Goal: Task Accomplishment & Management: Use online tool/utility

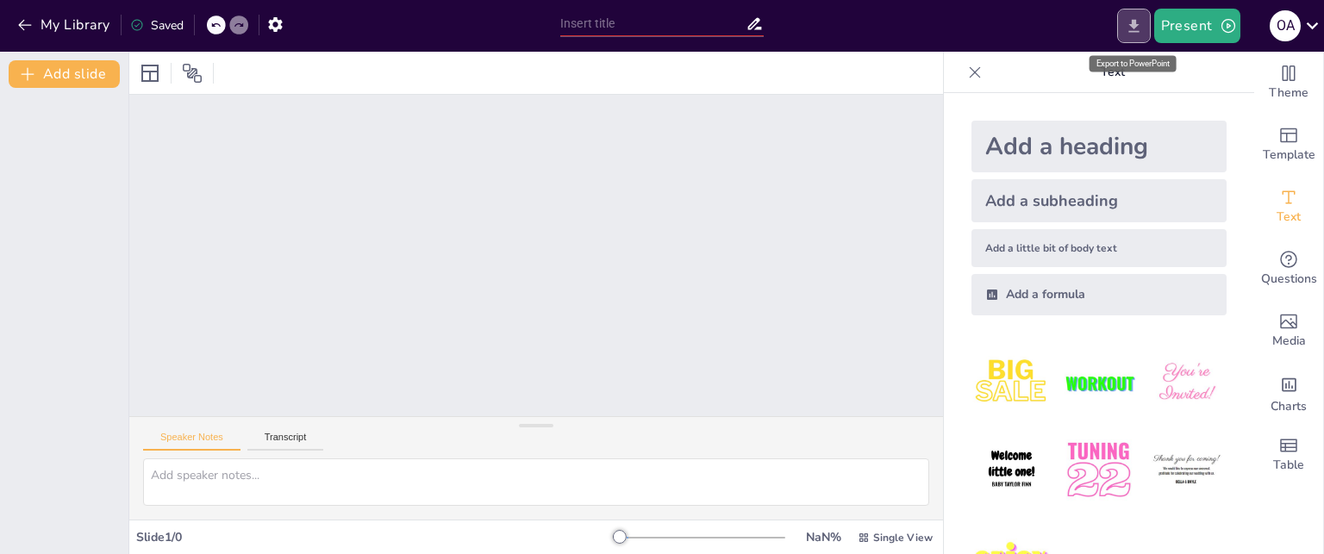
click at [1130, 24] on icon "Export to PowerPoint" at bounding box center [1133, 26] width 18 height 18
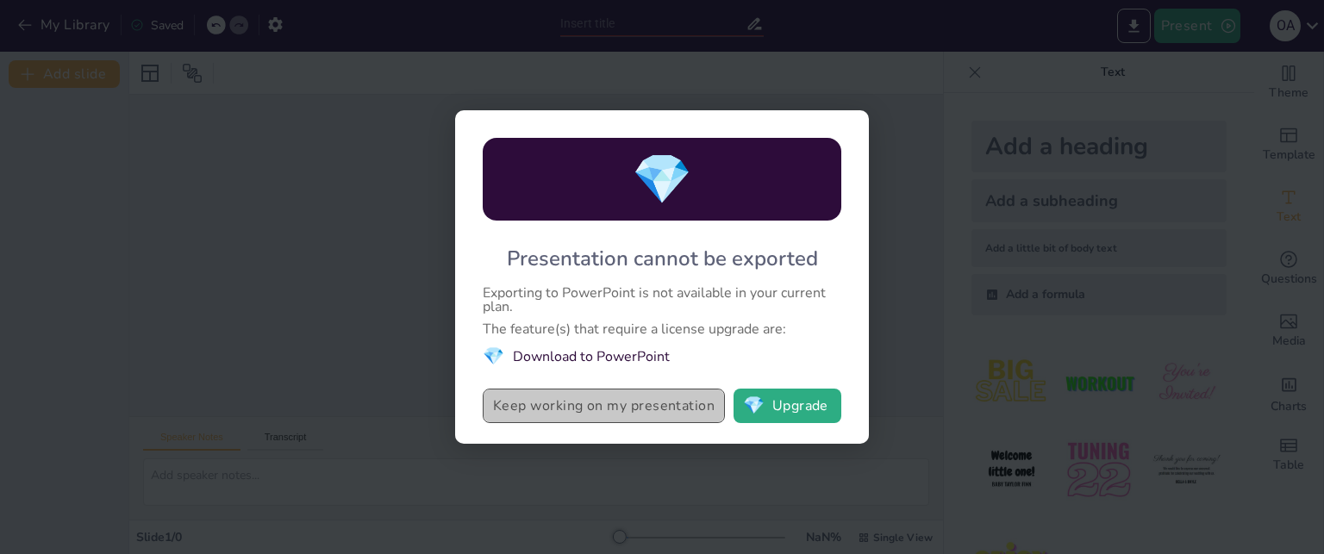
click at [665, 408] on button "Keep working on my presentation" at bounding box center [604, 406] width 242 height 34
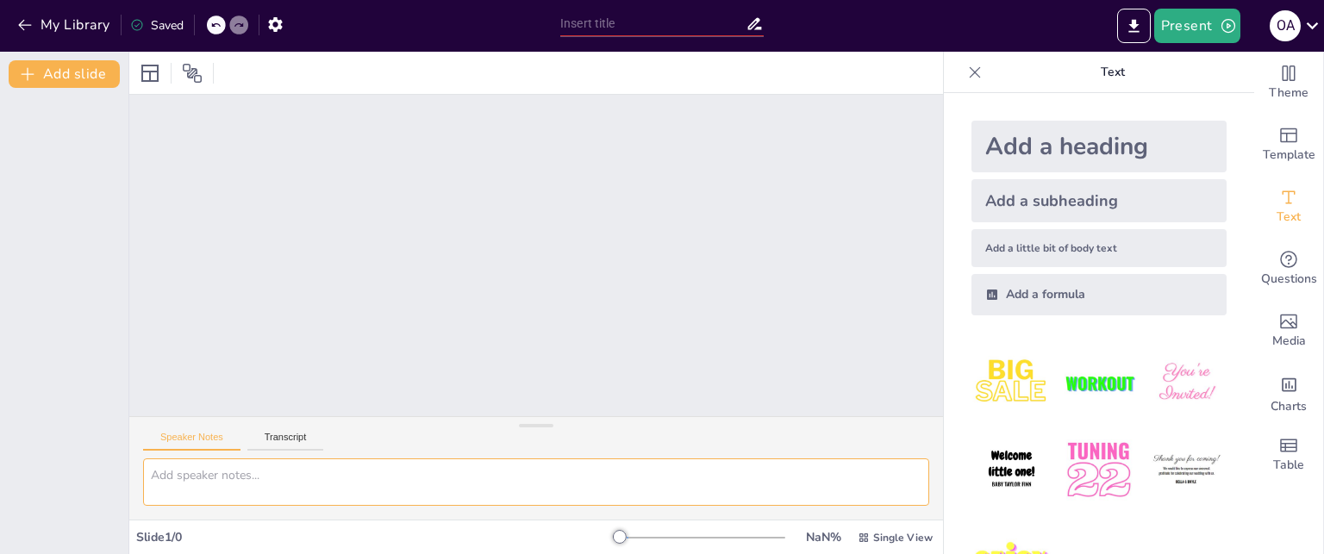
click at [286, 485] on textarea at bounding box center [536, 481] width 786 height 47
click at [1033, 146] on div "Add a heading" at bounding box center [1098, 147] width 255 height 52
click at [1102, 75] on p "Text" at bounding box center [1112, 72] width 248 height 41
click at [692, 31] on input "text" at bounding box center [652, 23] width 185 height 25
type input "الحوسبة في مجال العلوم [DEMOGRAPHIC_DATA]"
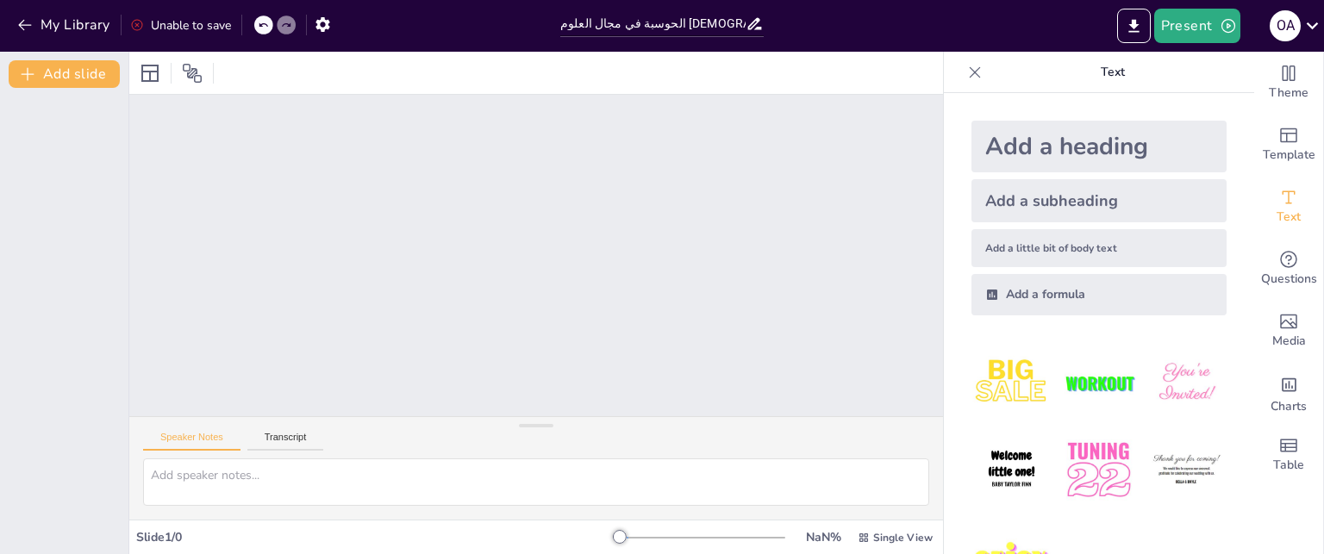
scroll to position [62, 0]
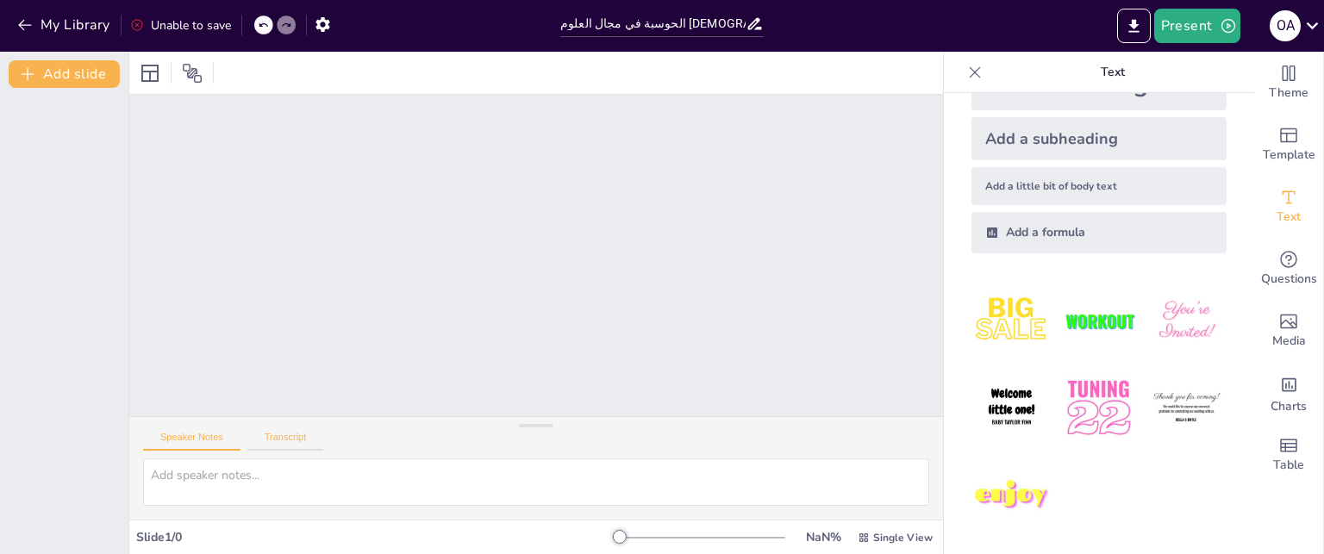
click at [272, 448] on button "Transcript" at bounding box center [285, 441] width 77 height 19
click at [1132, 30] on icon "Export to PowerPoint" at bounding box center [1133, 25] width 10 height 13
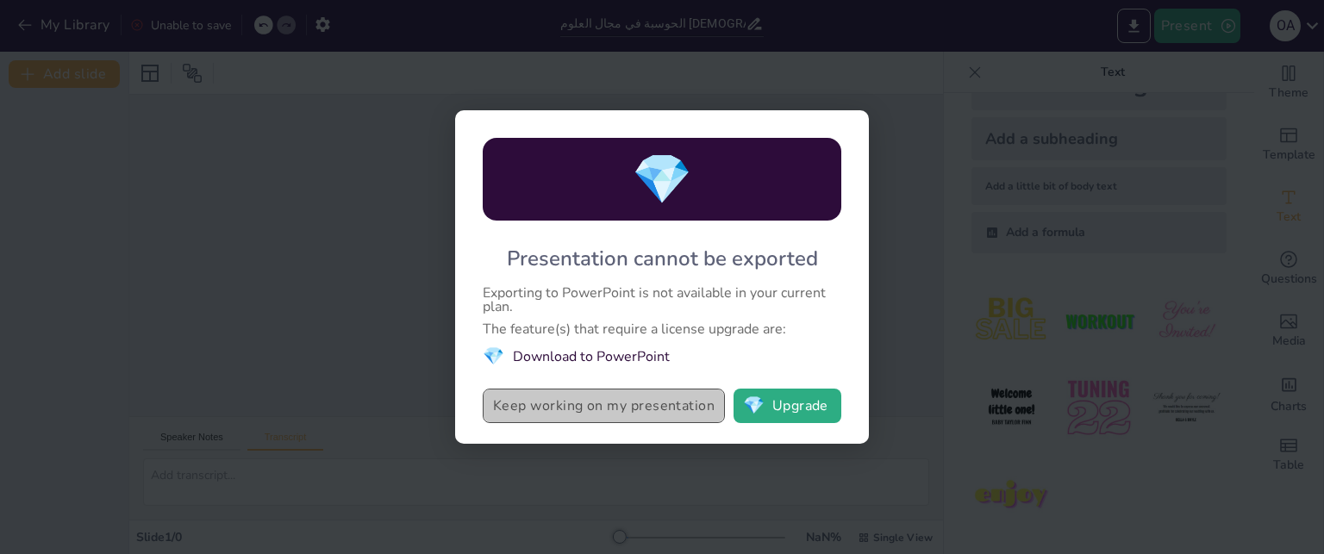
click at [632, 406] on button "Keep working on my presentation" at bounding box center [604, 406] width 242 height 34
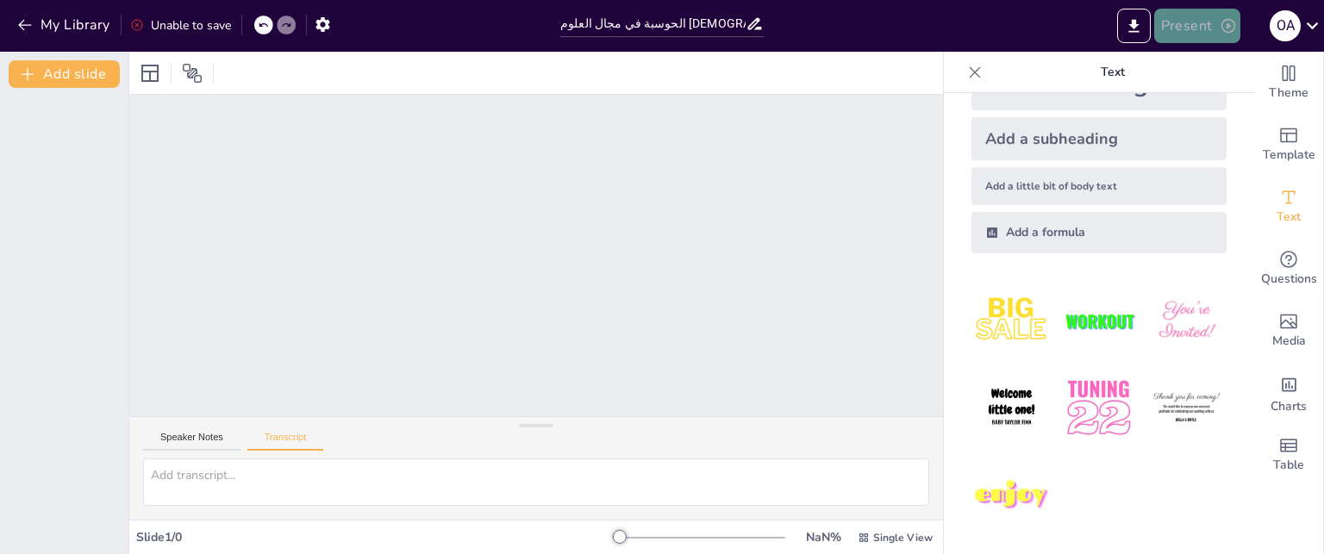
click at [1210, 32] on button "Present" at bounding box center [1197, 26] width 86 height 34
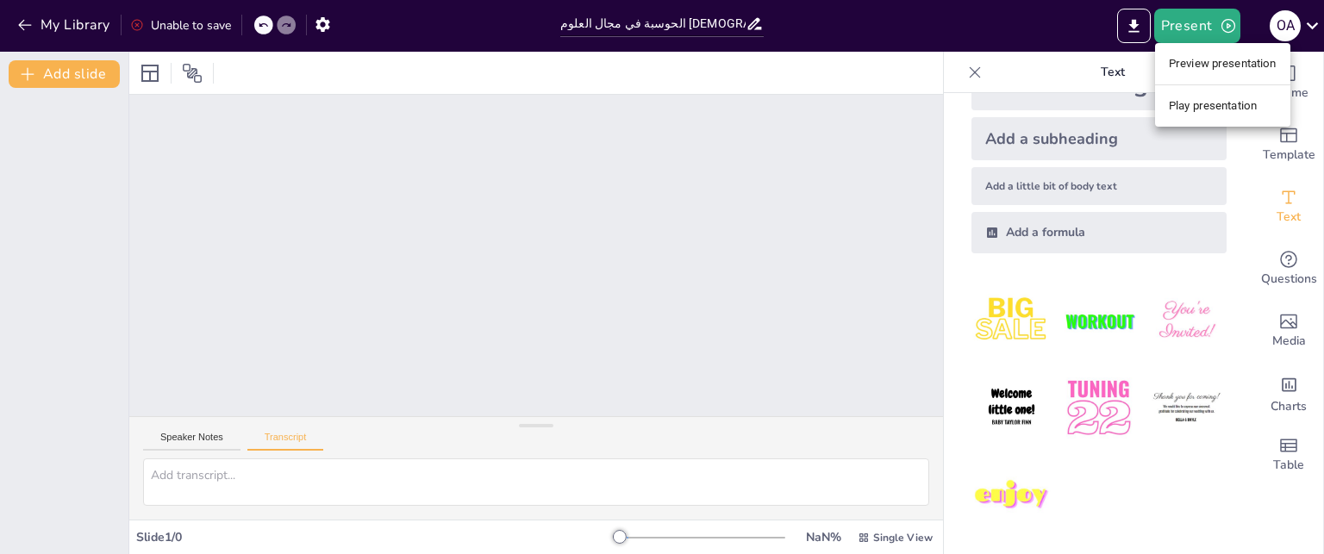
click at [1208, 65] on li "Preview presentation" at bounding box center [1222, 64] width 135 height 28
